Goal: Browse casually

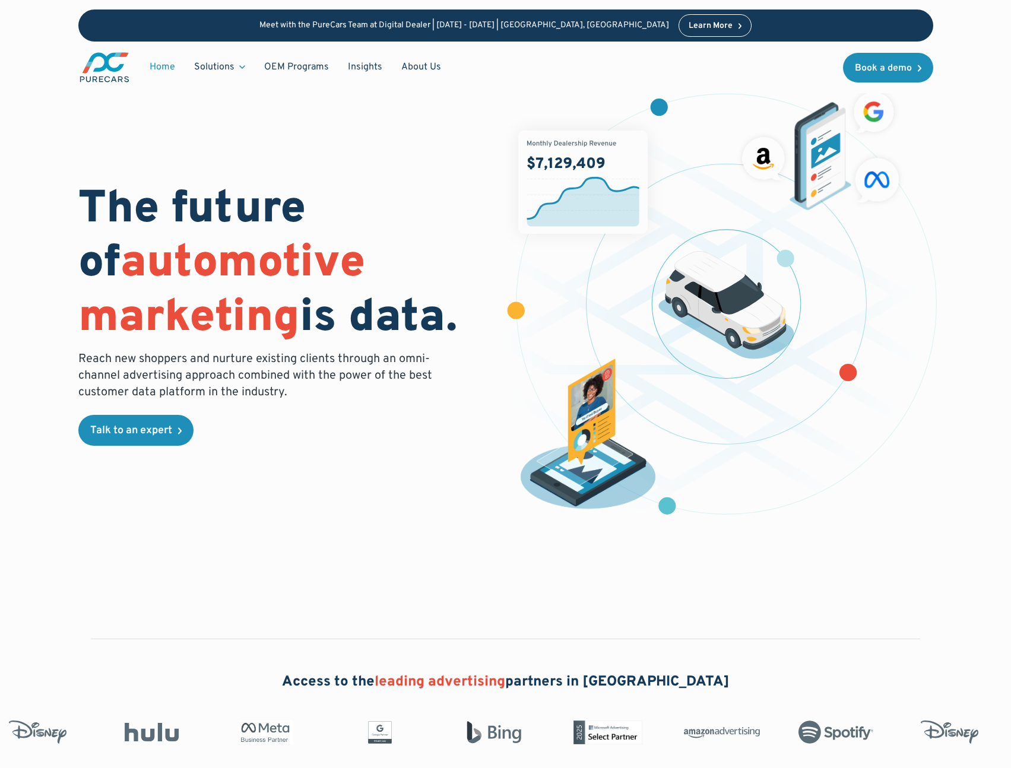
click at [121, 76] on img "main" at bounding box center [104, 67] width 52 height 33
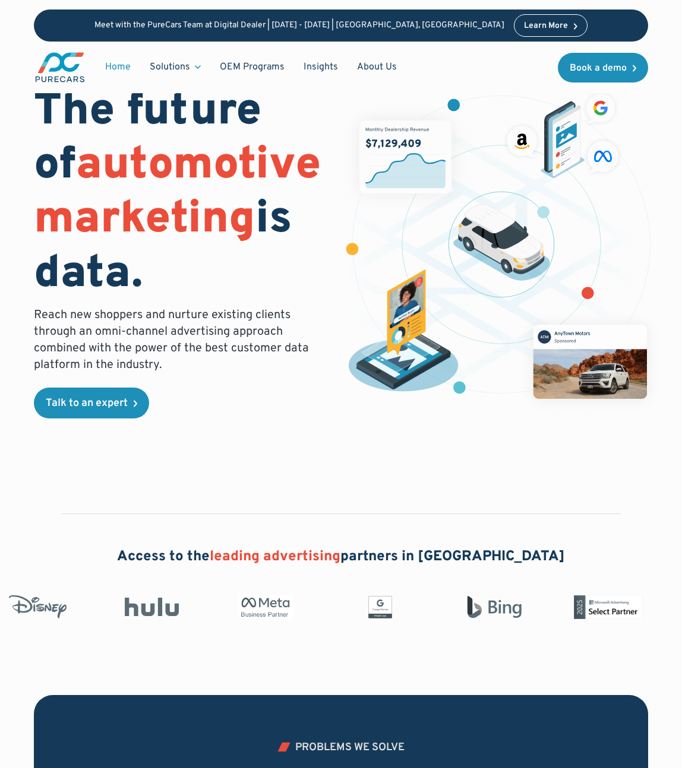
click at [74, 59] on img "main" at bounding box center [60, 67] width 52 height 33
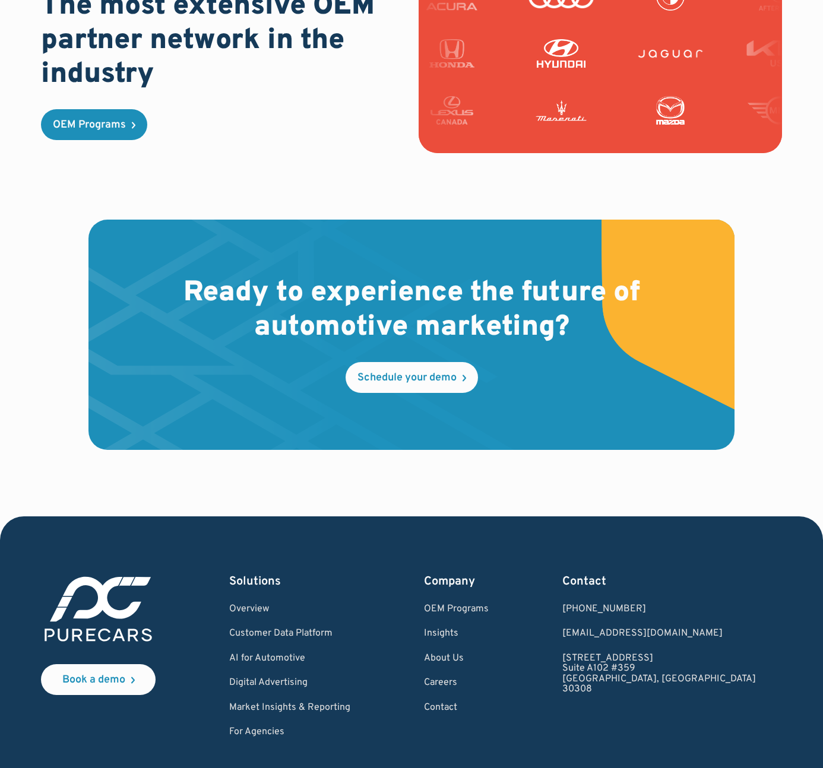
scroll to position [3278, 0]
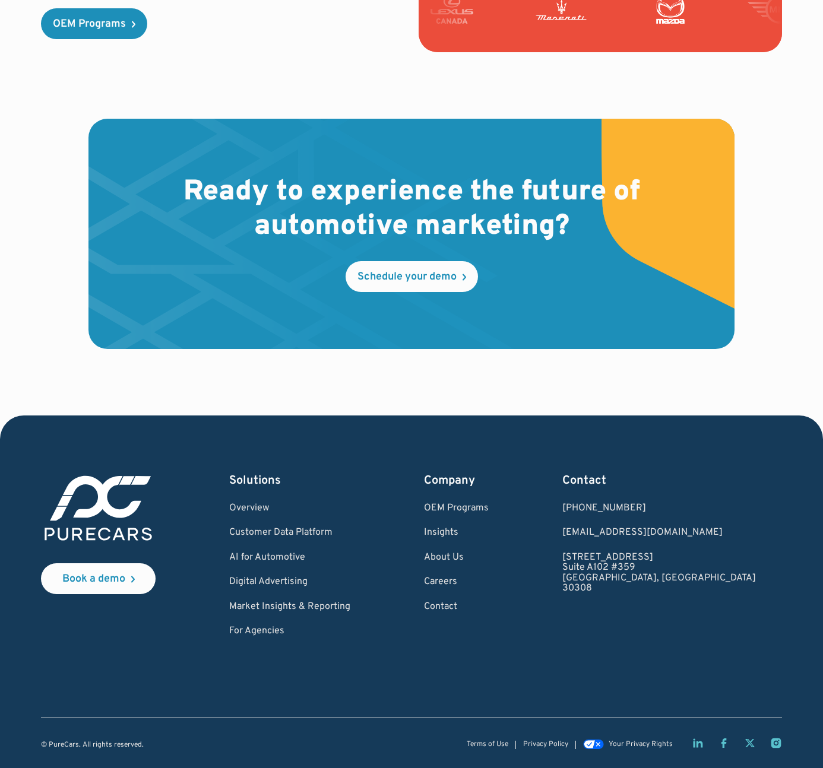
click at [114, 509] on img at bounding box center [98, 509] width 115 height 72
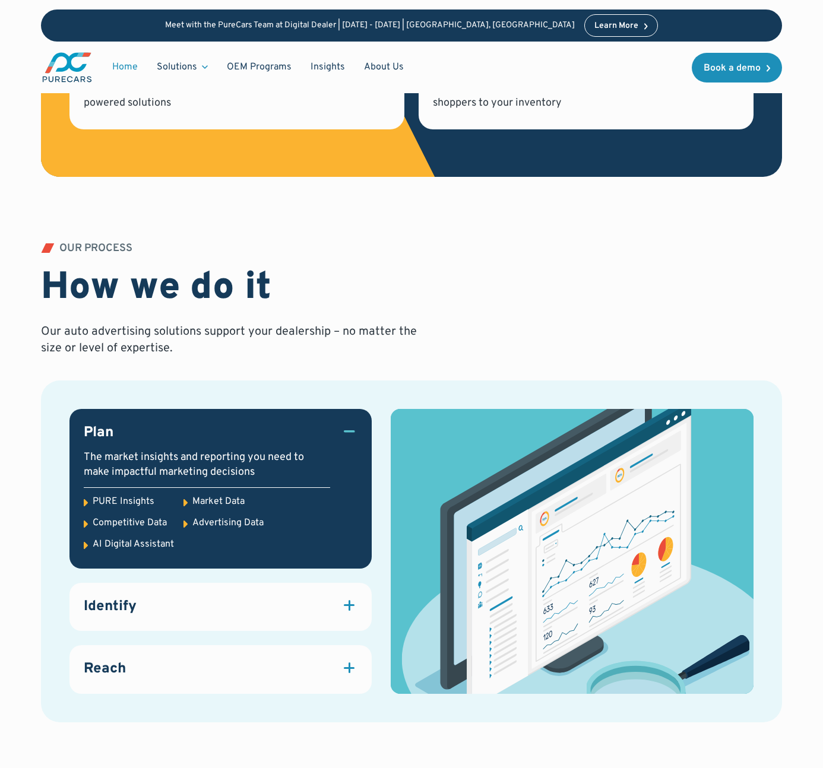
scroll to position [1126, 0]
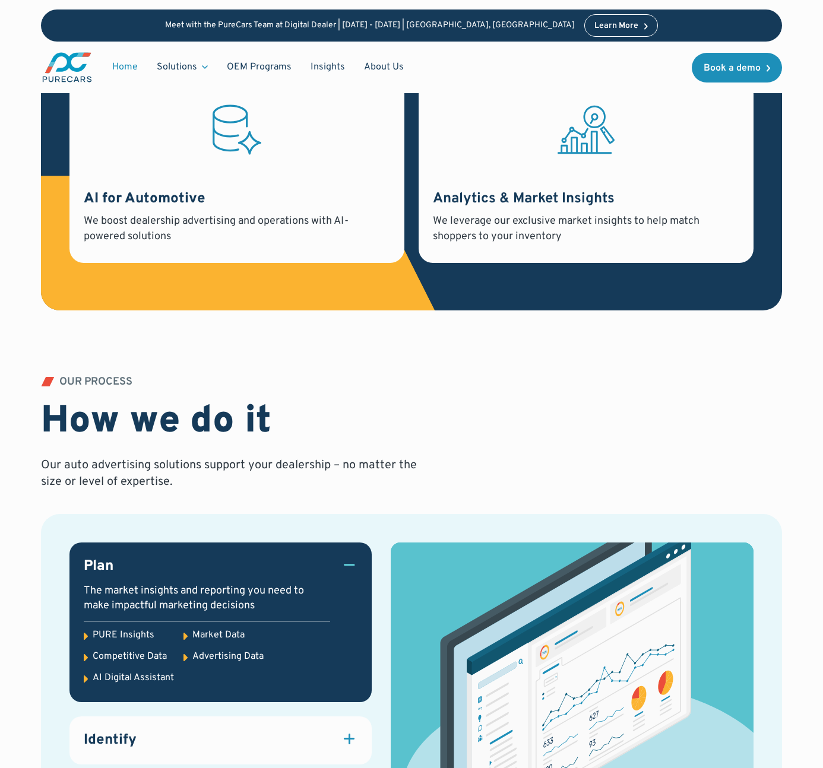
click at [10, 362] on div "PROBLEMS WE SOLVE Reach the right customer, at the right time, on the right cha…" at bounding box center [411, 4] width 823 height 745
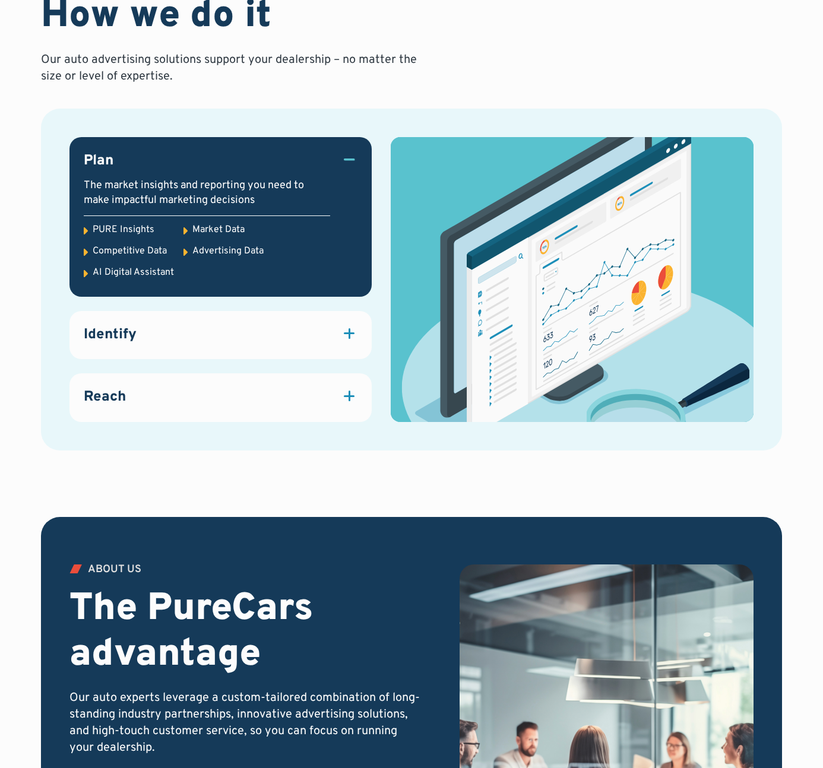
scroll to position [1532, 0]
